Goal: Information Seeking & Learning: Compare options

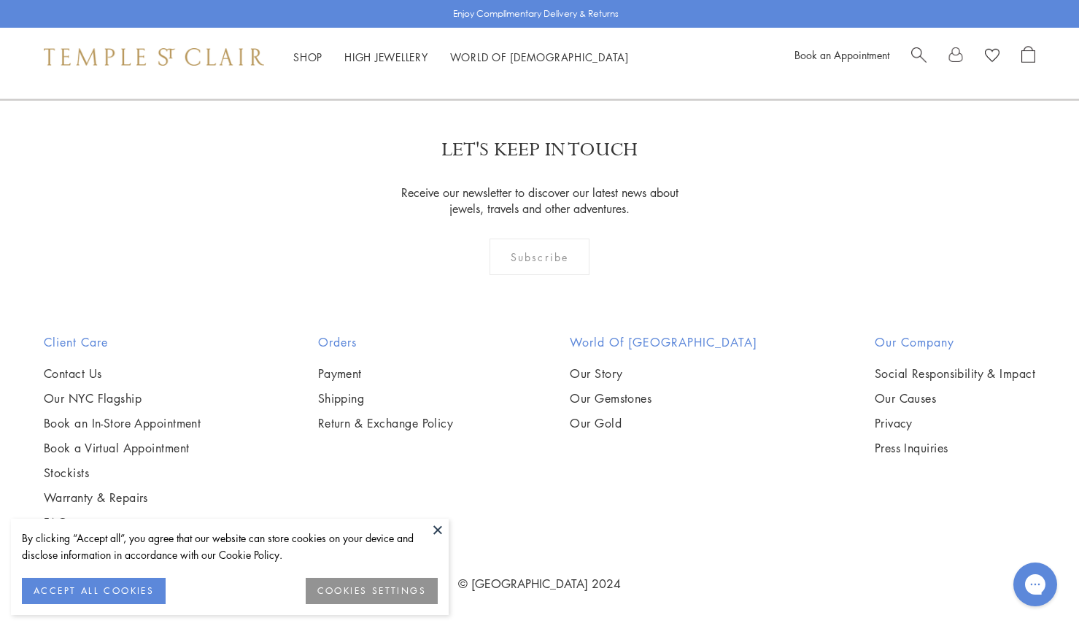
scroll to position [5920, 0]
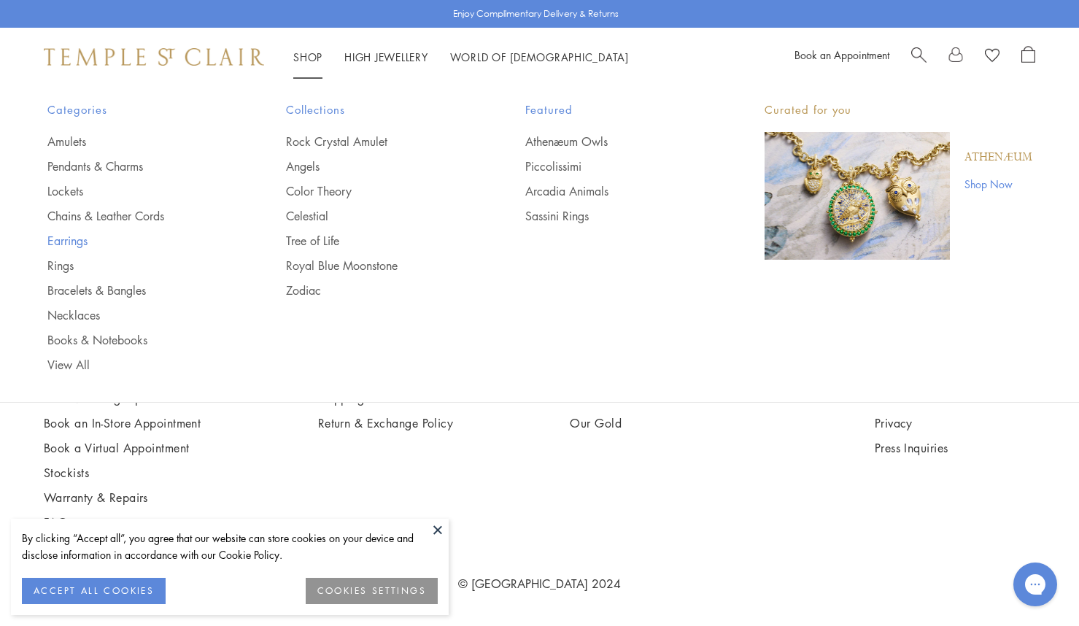
click at [71, 246] on link "Earrings" at bounding box center [137, 241] width 181 height 16
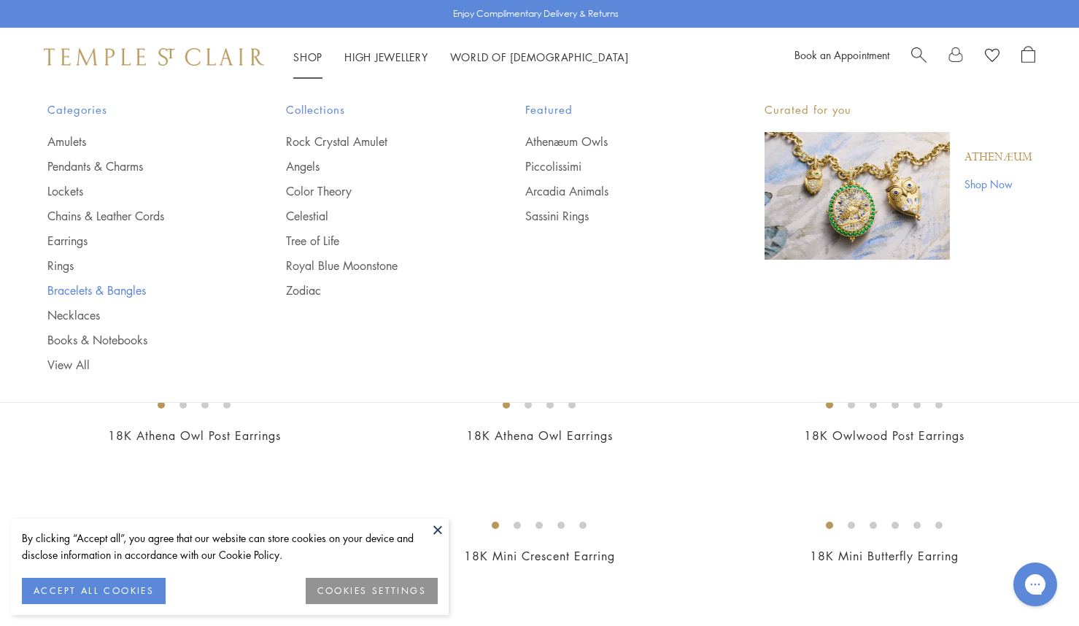
click at [104, 295] on link "Bracelets & Bangles" at bounding box center [137, 290] width 181 height 16
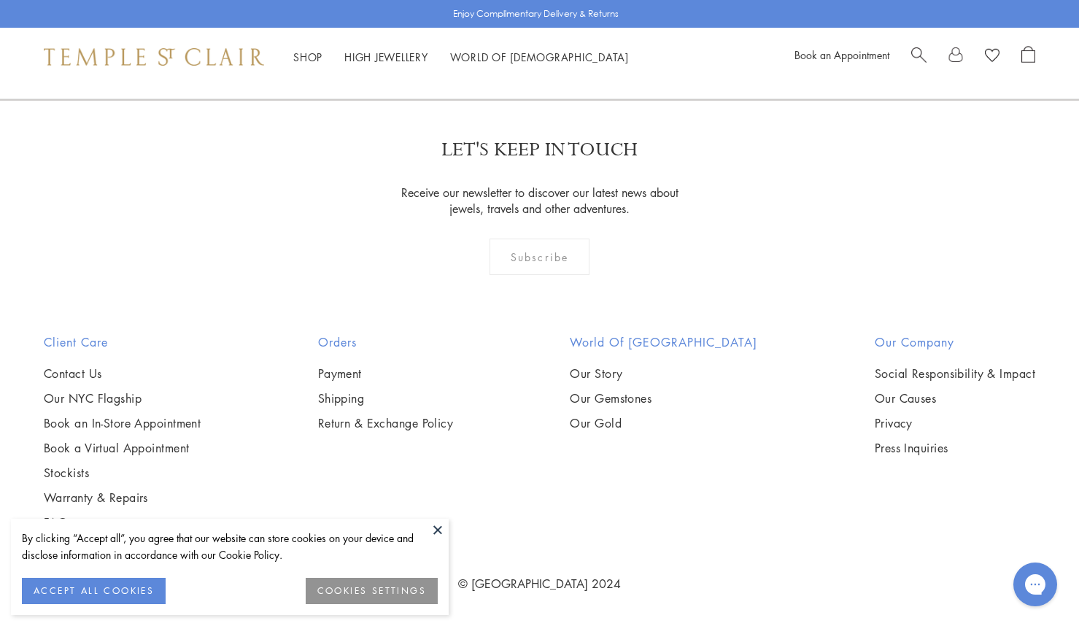
scroll to position [3454, 0]
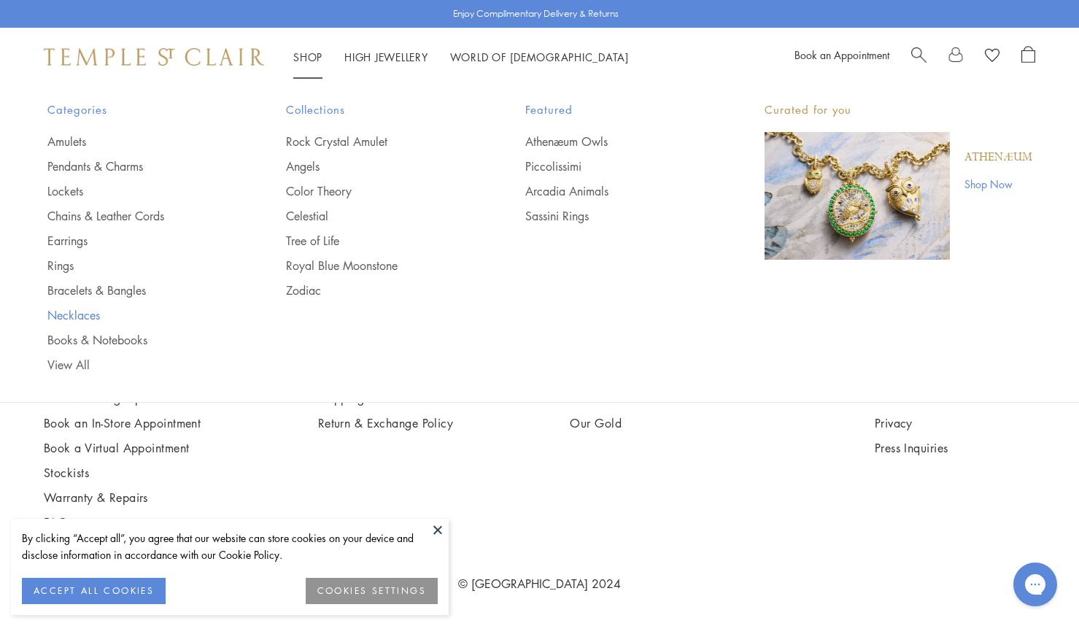
click at [79, 313] on link "Necklaces" at bounding box center [137, 315] width 181 height 16
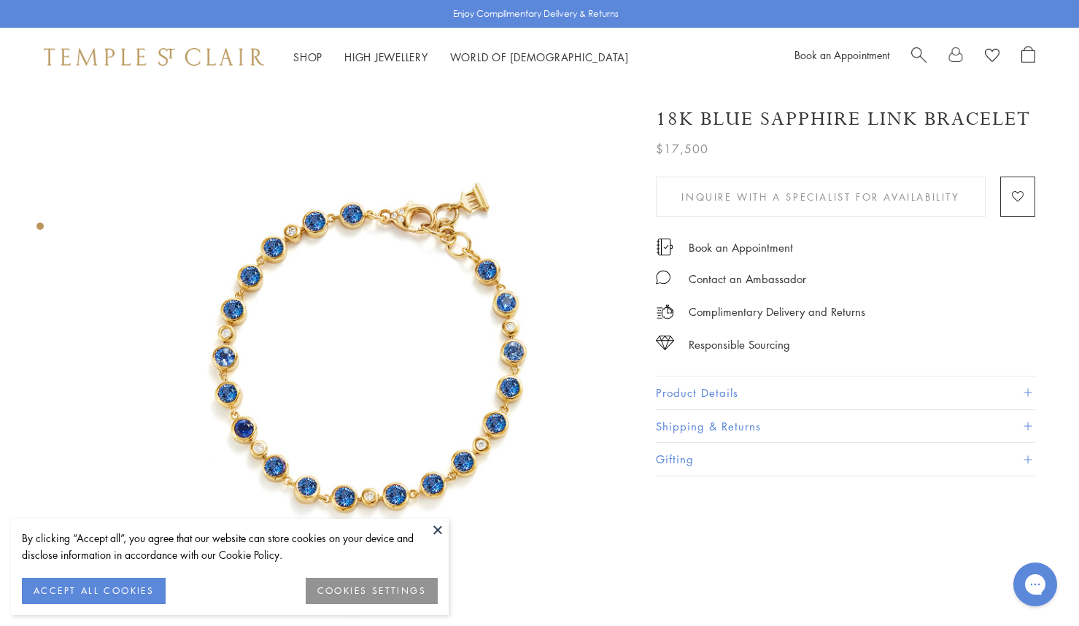
click at [780, 117] on h1 "18K Blue Sapphire Link Bracelet" at bounding box center [843, 119] width 375 height 26
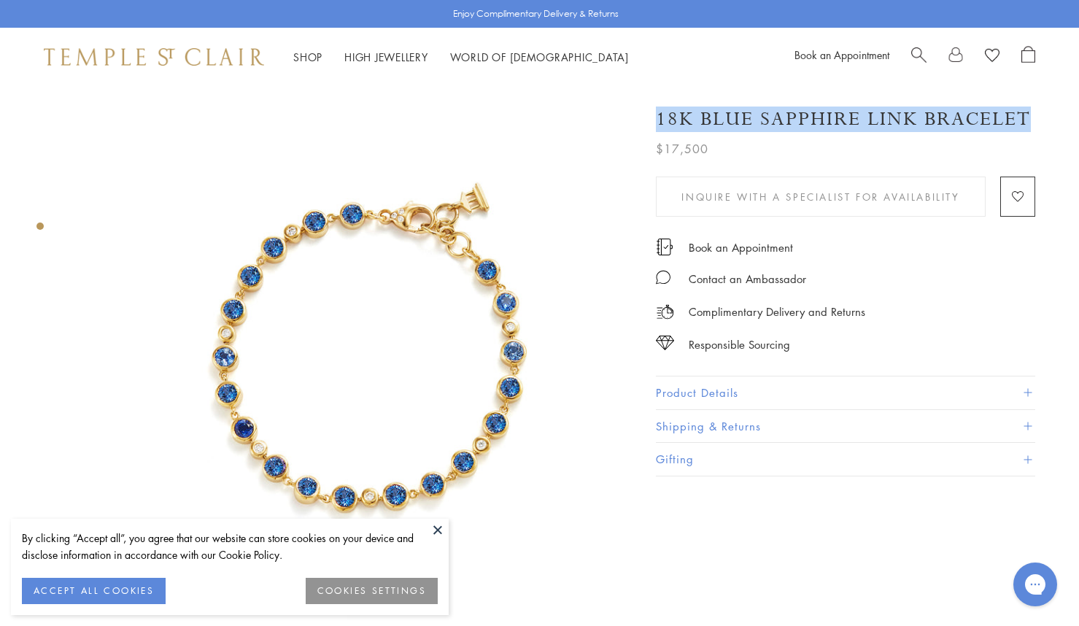
click at [780, 117] on h1 "18K Blue Sapphire Link Bracelet" at bounding box center [843, 119] width 375 height 26
copy div "18K Blue Sapphire Link Bracelet"
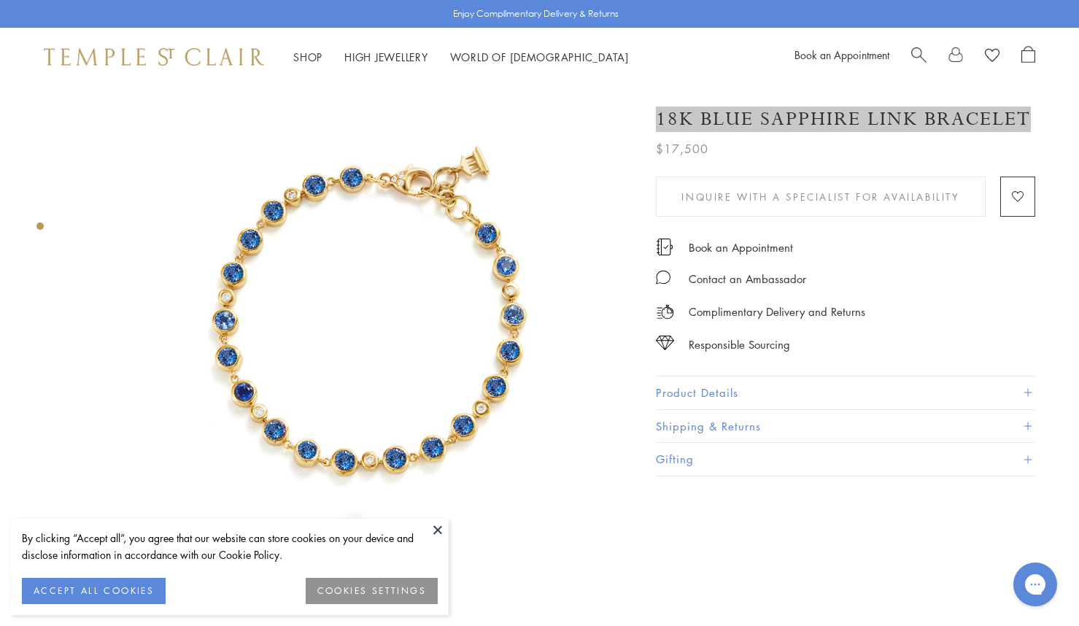
scroll to position [39, 0]
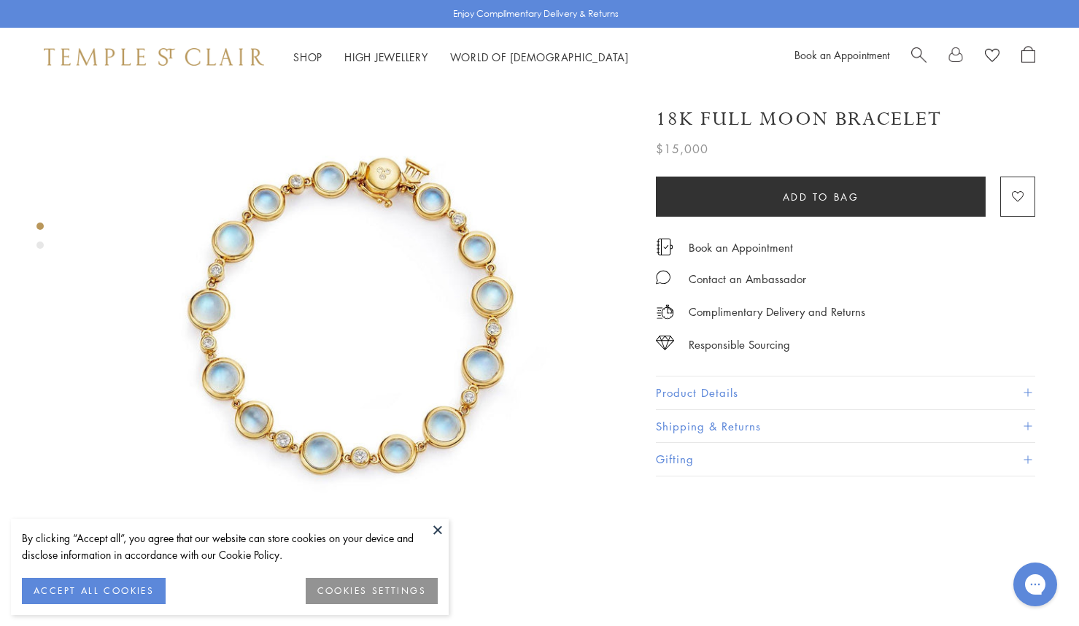
scroll to position [42, 1]
click at [691, 116] on h1 "18K Full Moon Bracelet" at bounding box center [798, 119] width 286 height 26
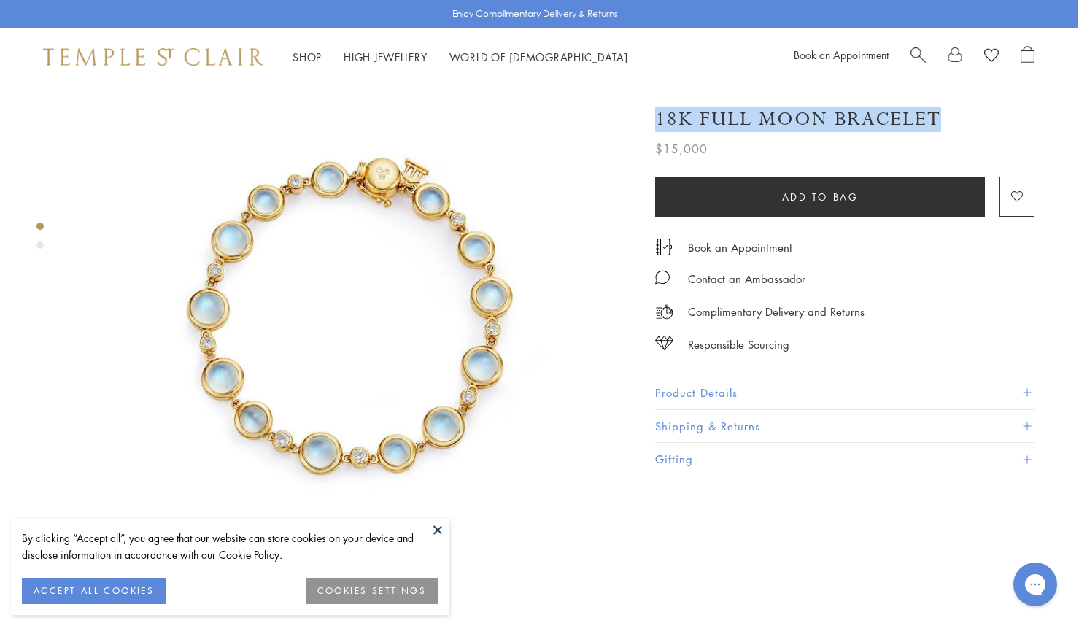
click at [691, 116] on h1 "18K Full Moon Bracelet" at bounding box center [798, 119] width 286 height 26
copy div "18K Full Moon Bracelet"
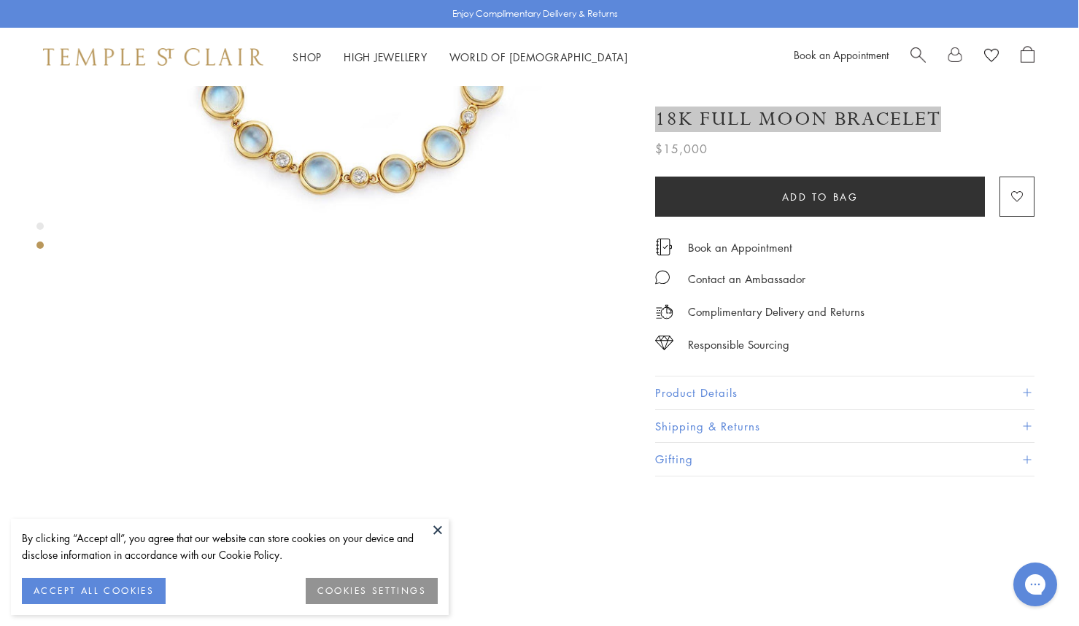
scroll to position [333, 1]
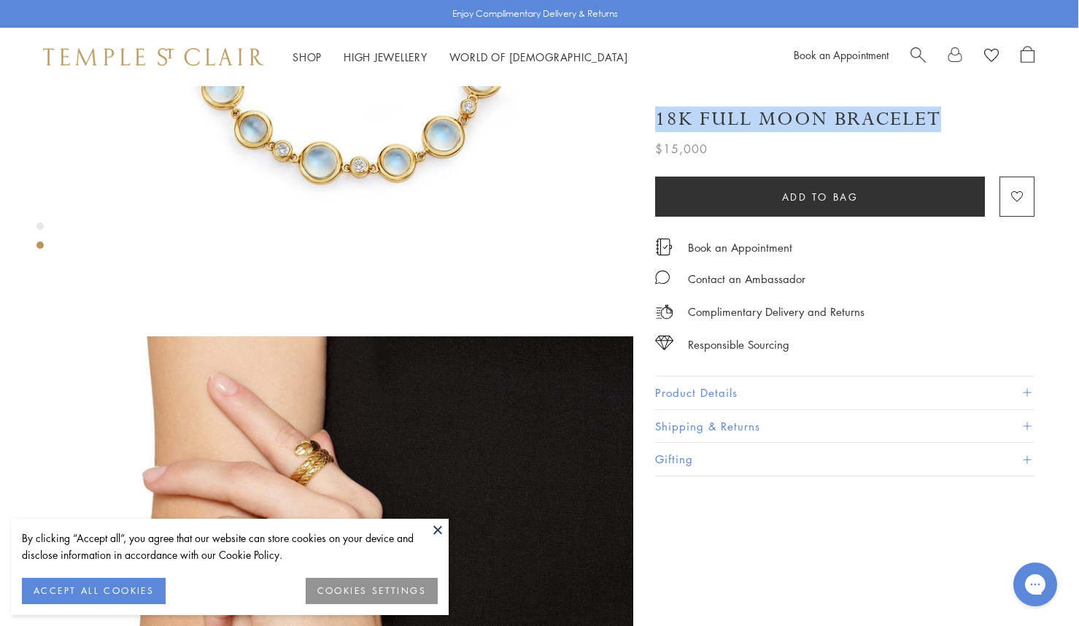
click at [760, 385] on button "Product Details" at bounding box center [844, 392] width 379 height 33
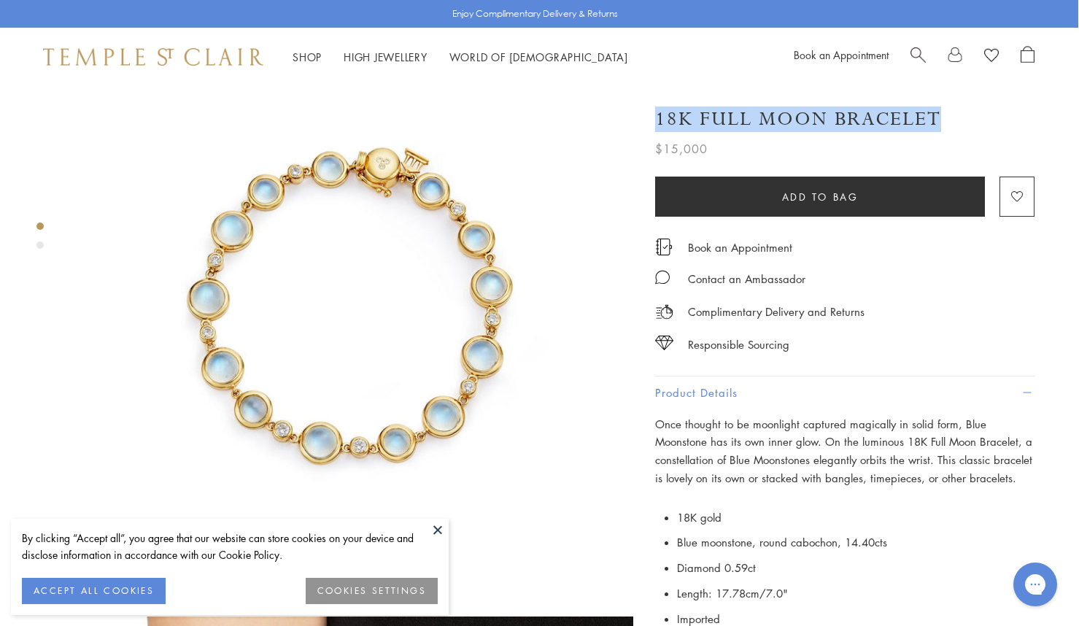
scroll to position [54, 1]
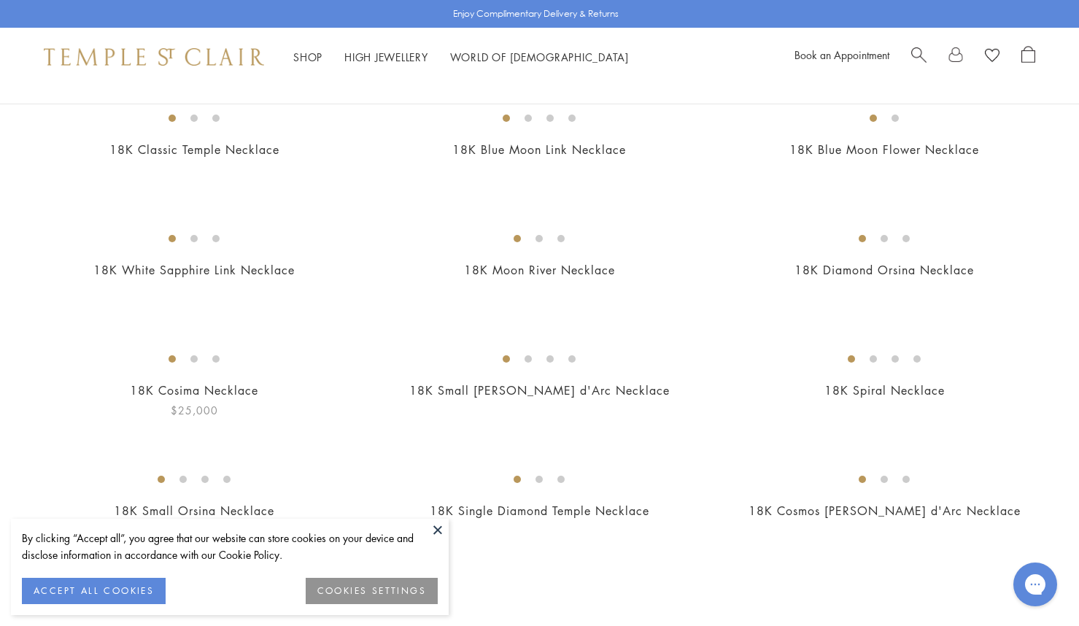
scroll to position [836, 0]
